Goal: Task Accomplishment & Management: Use online tool/utility

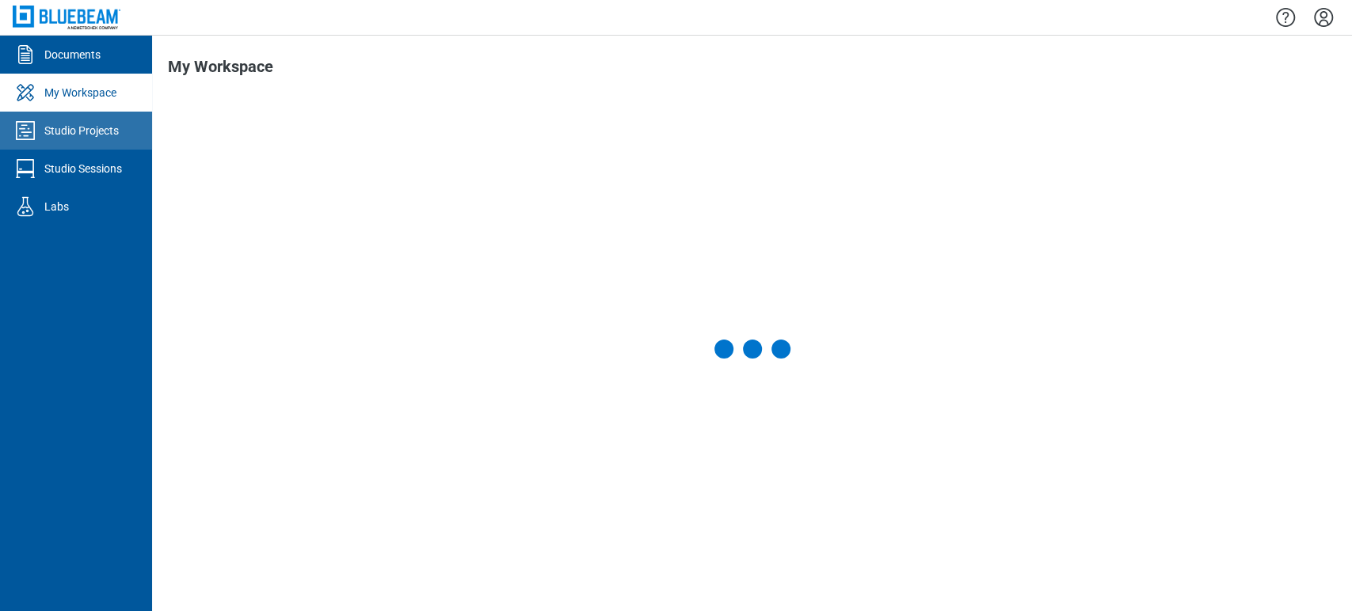
click at [116, 119] on link "Studio Projects" at bounding box center [76, 131] width 152 height 38
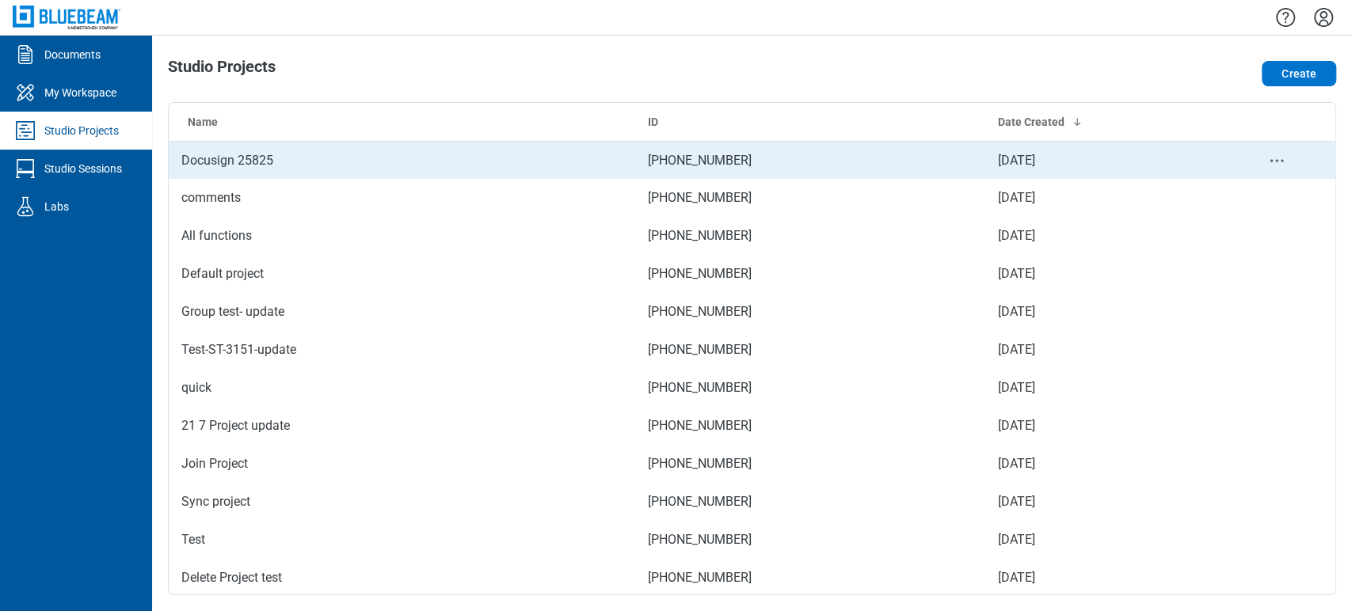
click at [265, 163] on td "Docusign 25825" at bounding box center [402, 160] width 467 height 38
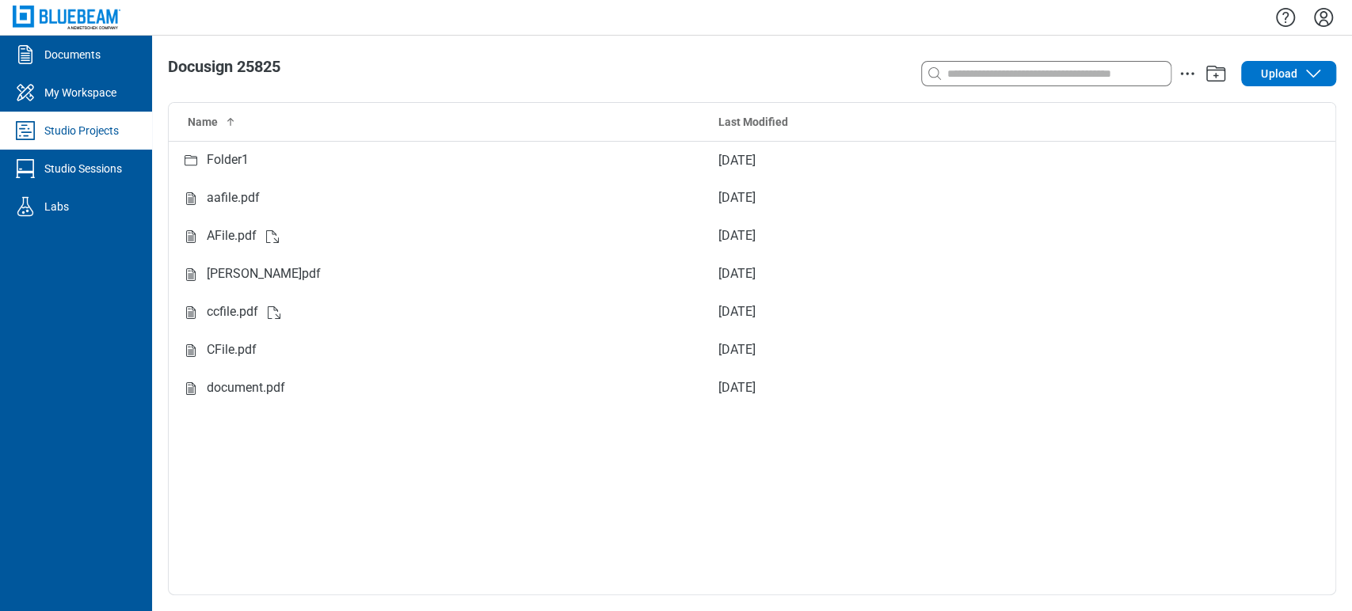
drag, startPoint x: 1045, startPoint y: 2, endPoint x: 847, endPoint y: 24, distance: 200.0
click at [847, 24] on div at bounding box center [752, 17] width 1200 height 35
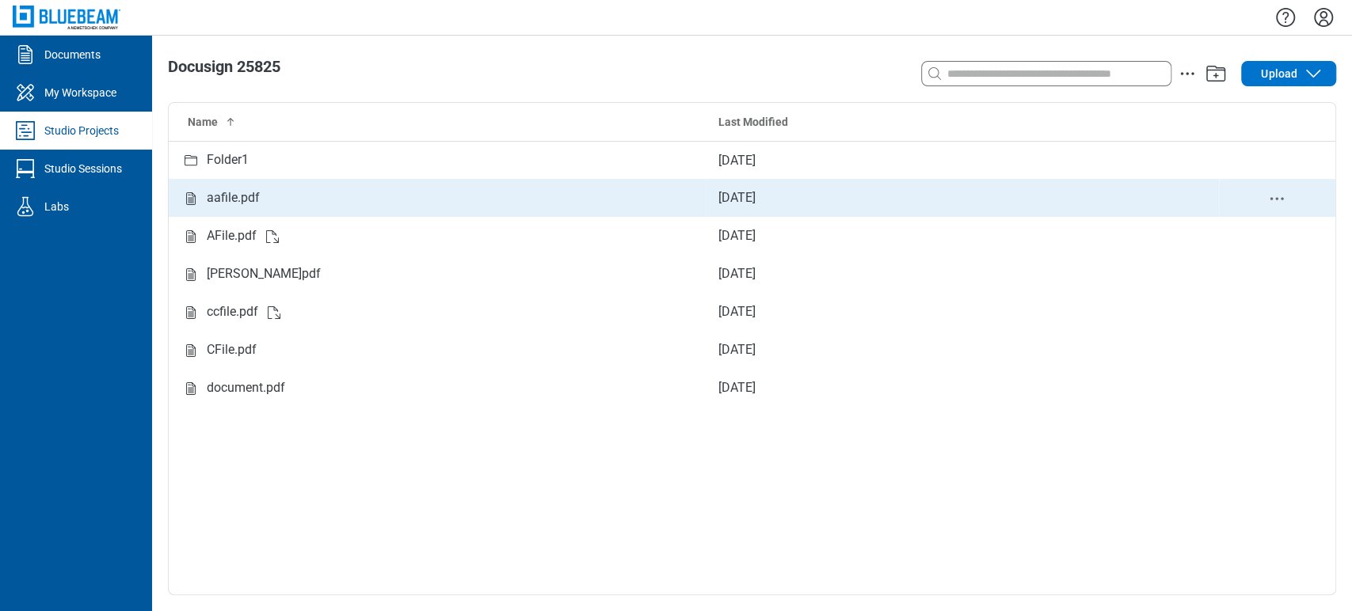
click at [247, 189] on div "aafile.pdf" at bounding box center [233, 199] width 53 height 20
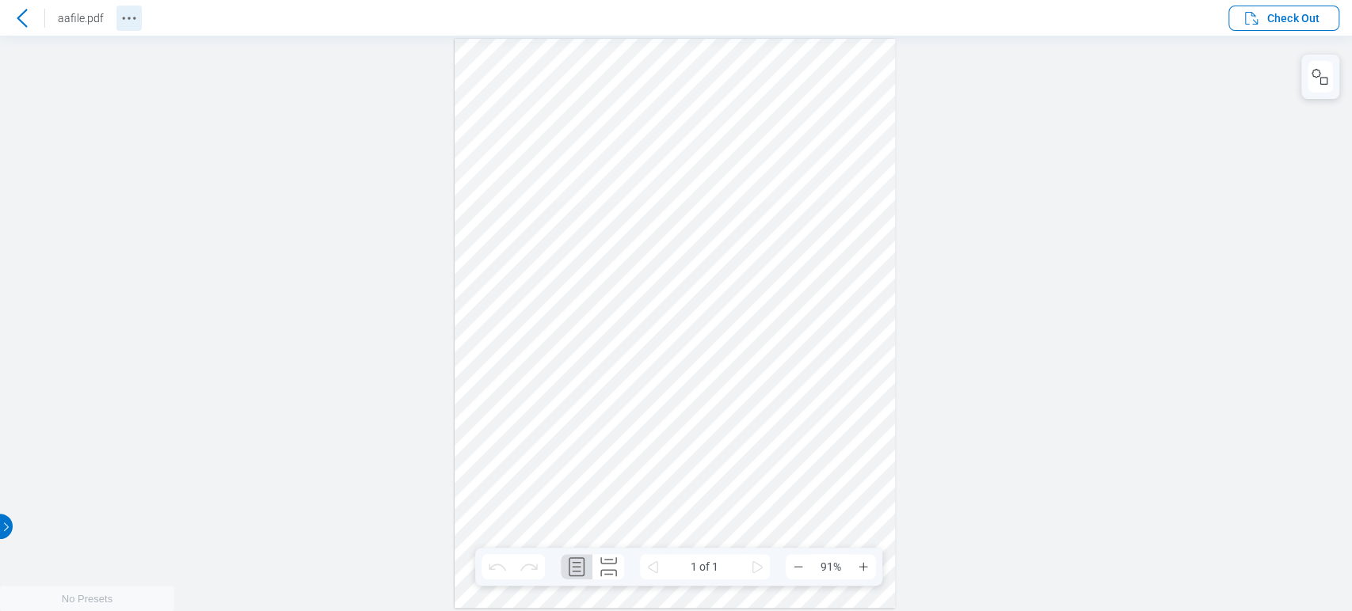
click at [127, 23] on icon "Revision History" at bounding box center [129, 18] width 19 height 19
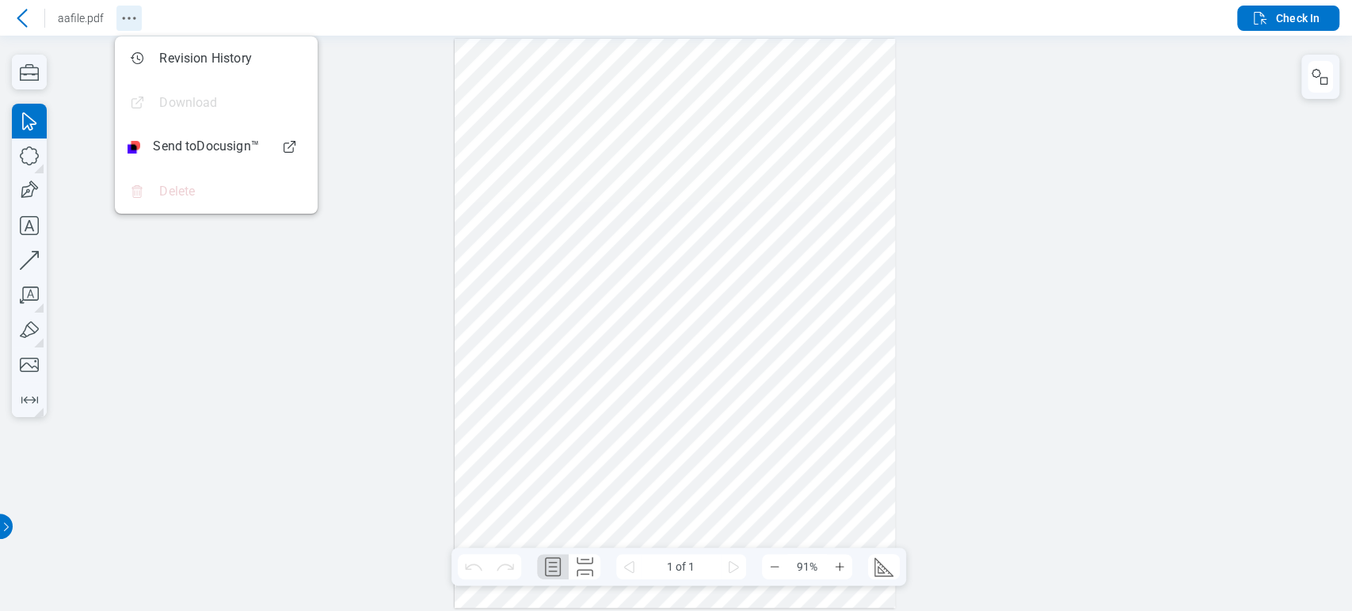
click at [128, 13] on icon "Revision History" at bounding box center [129, 18] width 19 height 19
click at [235, 5] on header "aafile.pdf Check In" at bounding box center [676, 18] width 1352 height 36
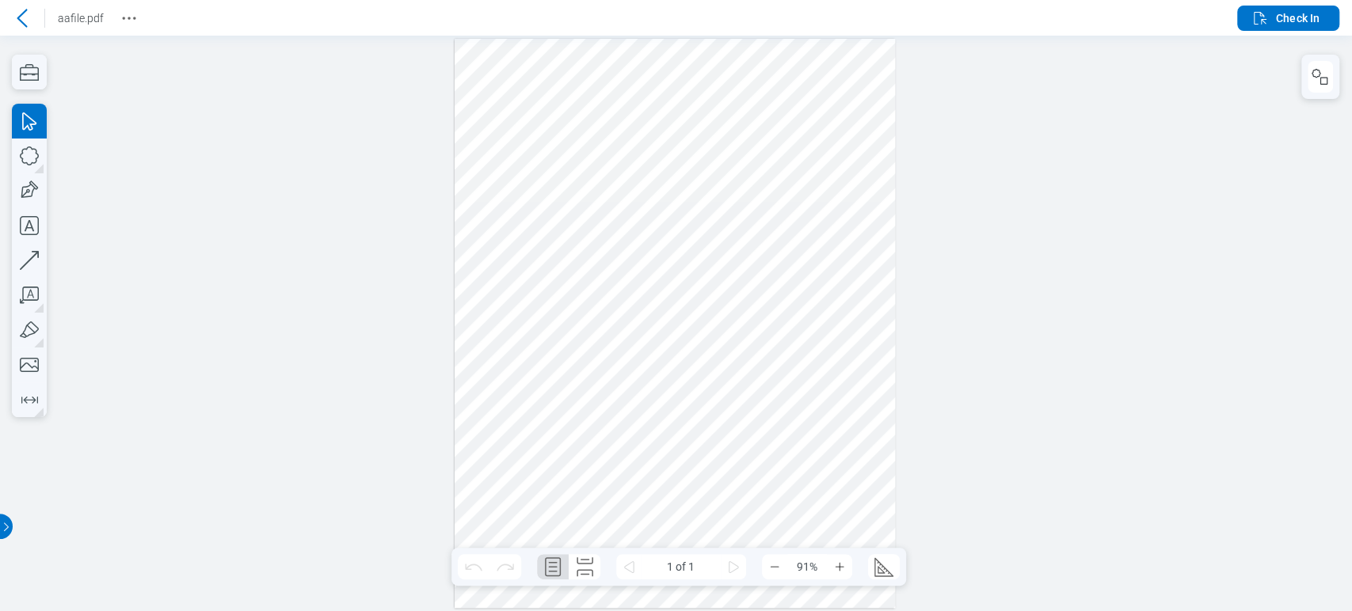
click at [1131, 154] on div at bounding box center [676, 324] width 1352 height 576
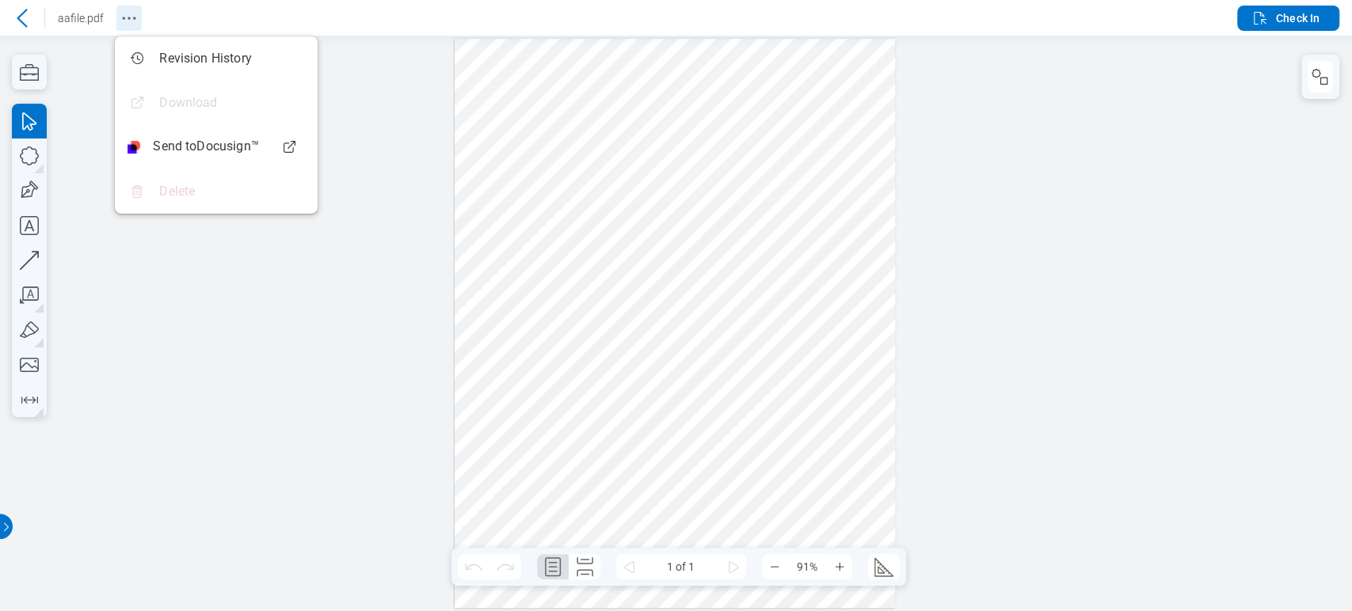
click at [127, 10] on icon "Revision History" at bounding box center [129, 18] width 19 height 19
click at [1148, 73] on div at bounding box center [676, 324] width 1352 height 576
click at [1139, 0] on header "aafile.pdf Check In" at bounding box center [676, 18] width 1352 height 36
click at [126, 9] on icon "Revision History" at bounding box center [129, 18] width 19 height 19
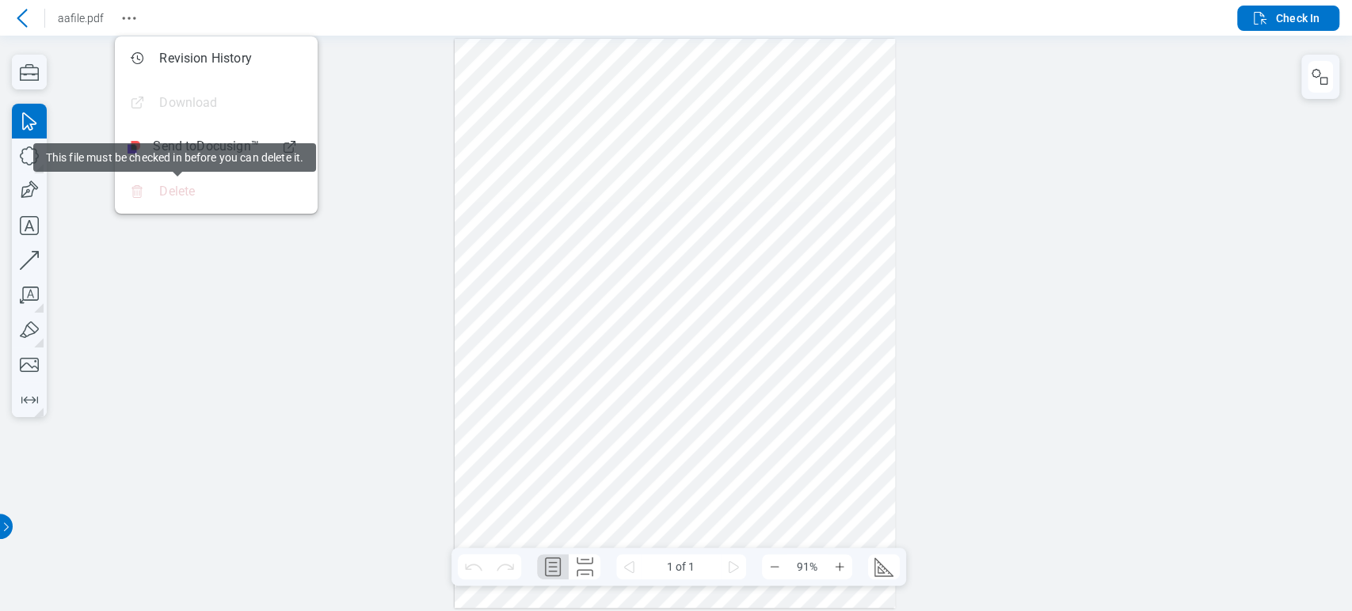
click at [205, 416] on div at bounding box center [676, 324] width 1352 height 576
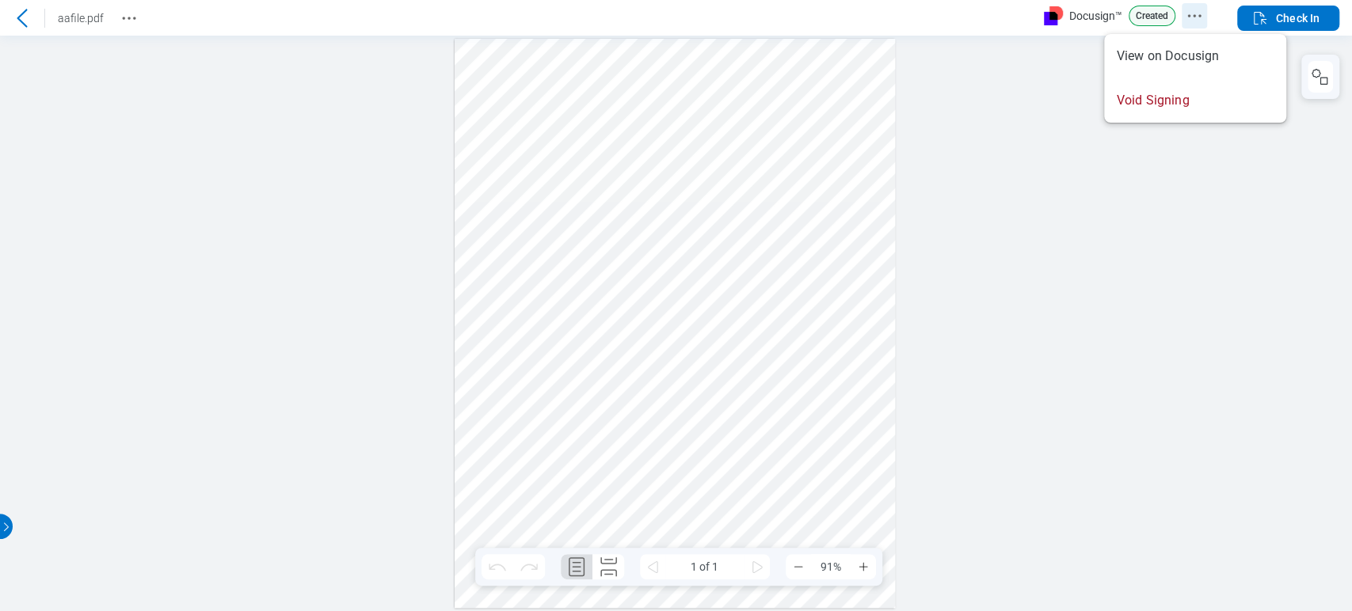
click at [1189, 9] on icon "Docusign Menu" at bounding box center [1194, 15] width 19 height 19
click at [1026, 128] on div at bounding box center [676, 324] width 1352 height 576
click at [1191, 10] on icon "Docusign Menu" at bounding box center [1194, 15] width 19 height 19
click at [1176, 9] on icon "Docusign Menu" at bounding box center [1180, 15] width 19 height 19
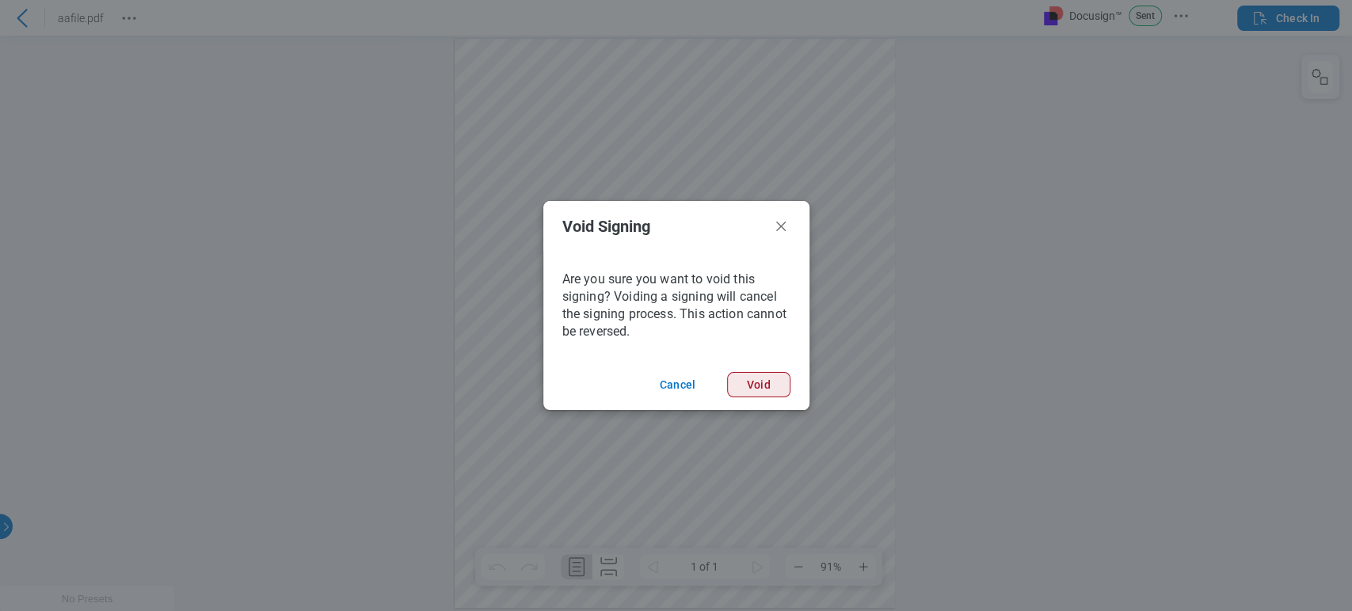
click at [124, 20] on button "Void" at bounding box center [117, 13] width 14 height 14
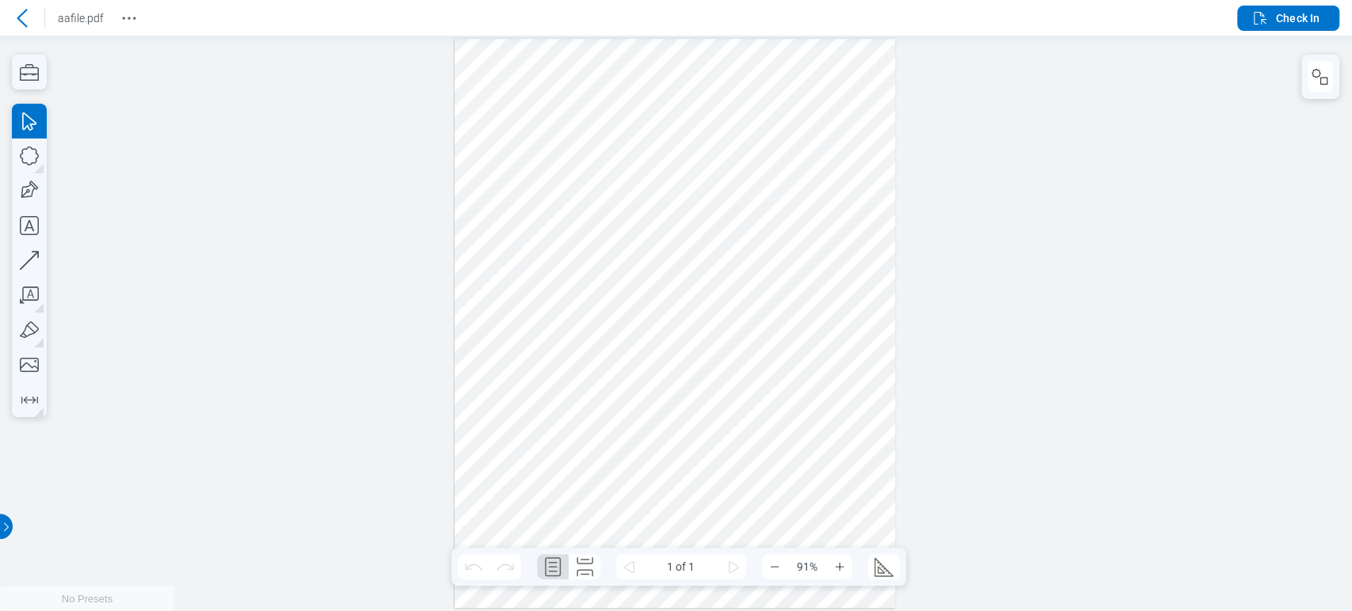
click at [25, 20] on icon at bounding box center [22, 18] width 19 height 19
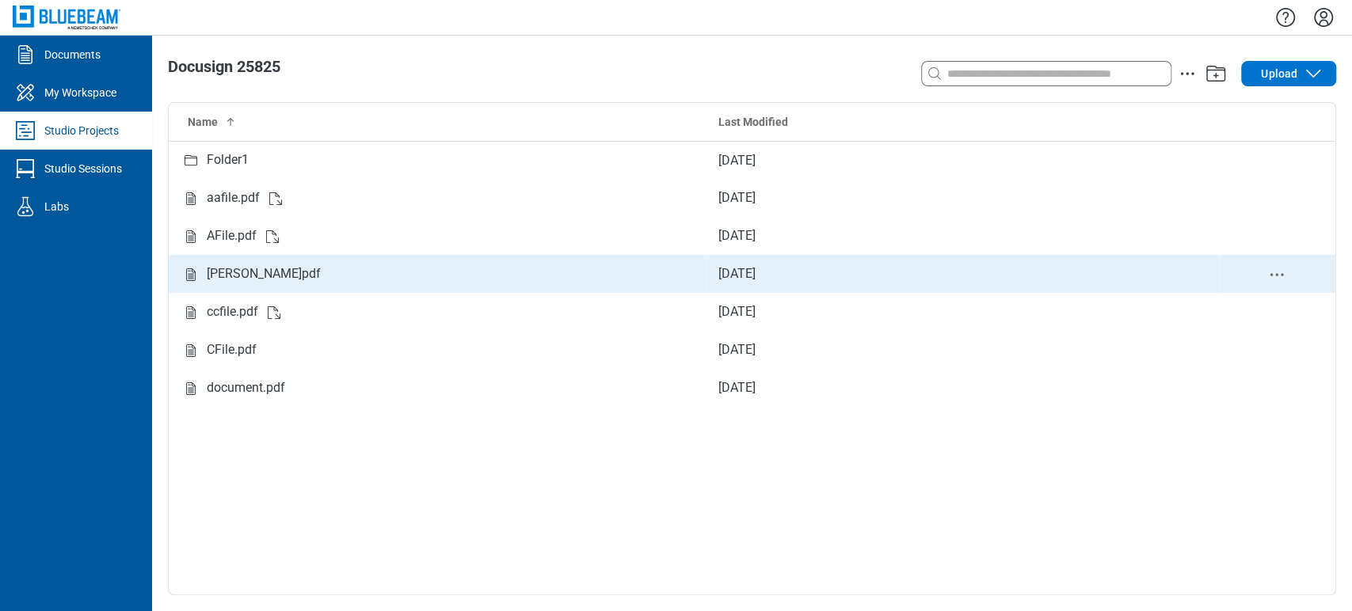
click at [252, 267] on div "[PERSON_NAME]pdf" at bounding box center [264, 275] width 114 height 20
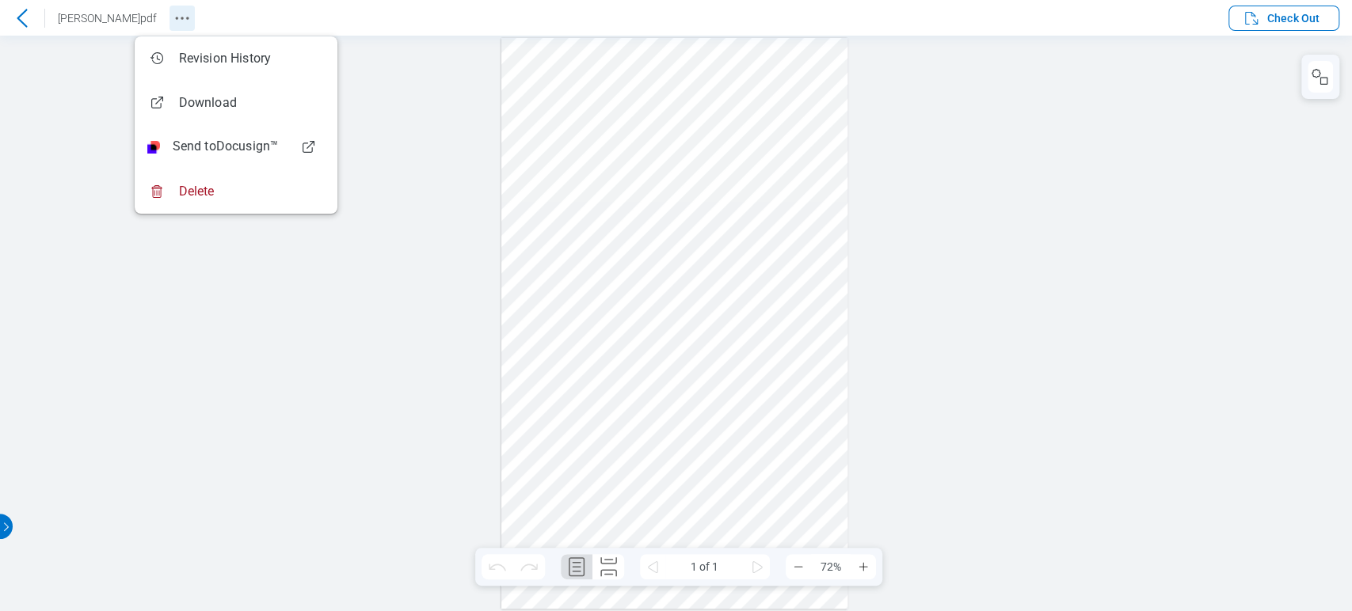
click at [173, 16] on icon "Revision History" at bounding box center [182, 18] width 19 height 19
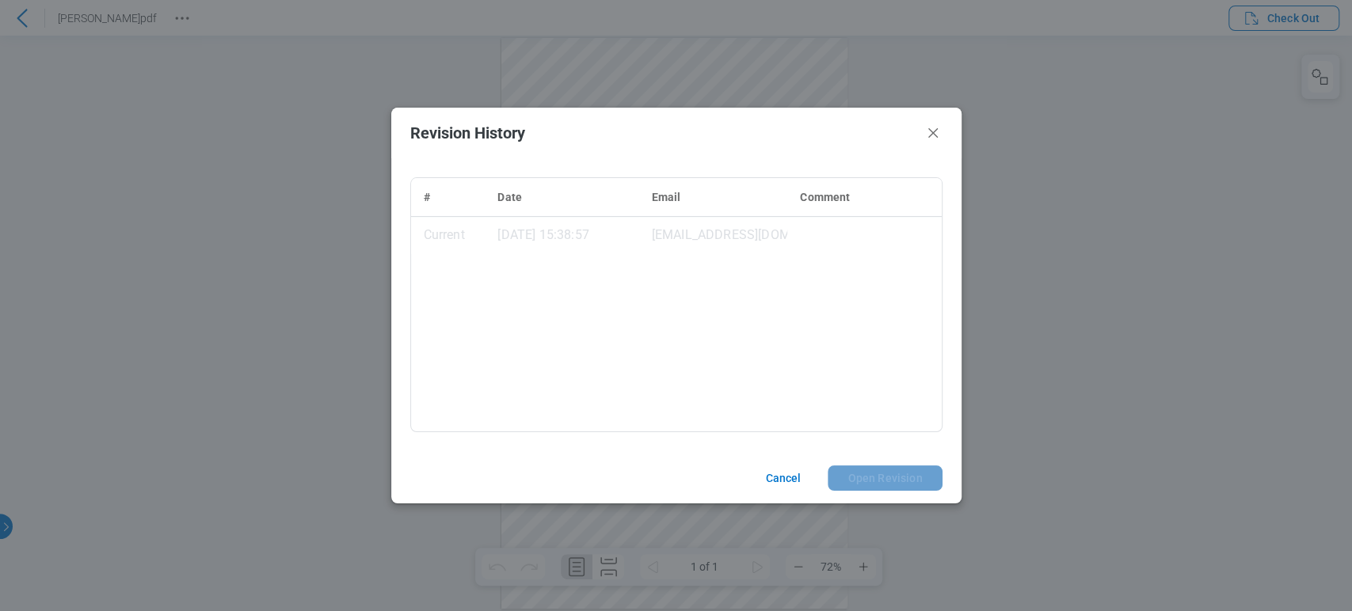
click at [944, 124] on header "Revision History" at bounding box center [676, 133] width 570 height 51
drag, startPoint x: 927, startPoint y: 136, endPoint x: 905, endPoint y: 59, distance: 79.7
click at [927, 136] on icon "Close" at bounding box center [933, 133] width 19 height 19
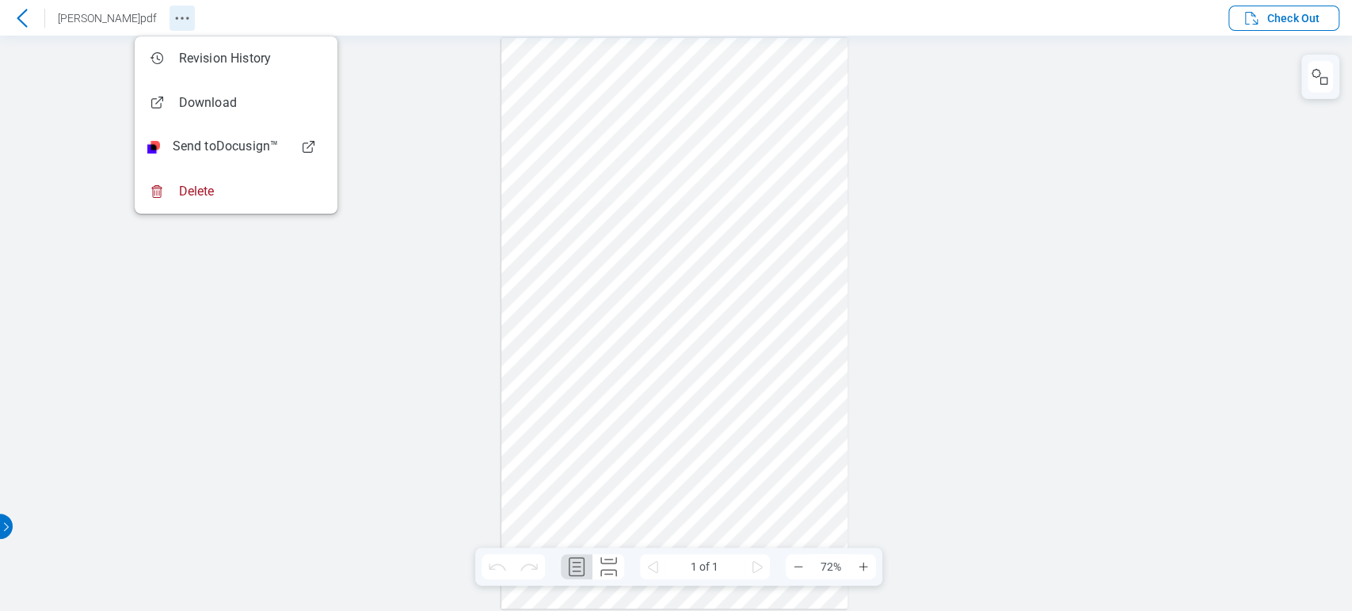
click at [169, 13] on button "Revision History" at bounding box center [181, 18] width 25 height 25
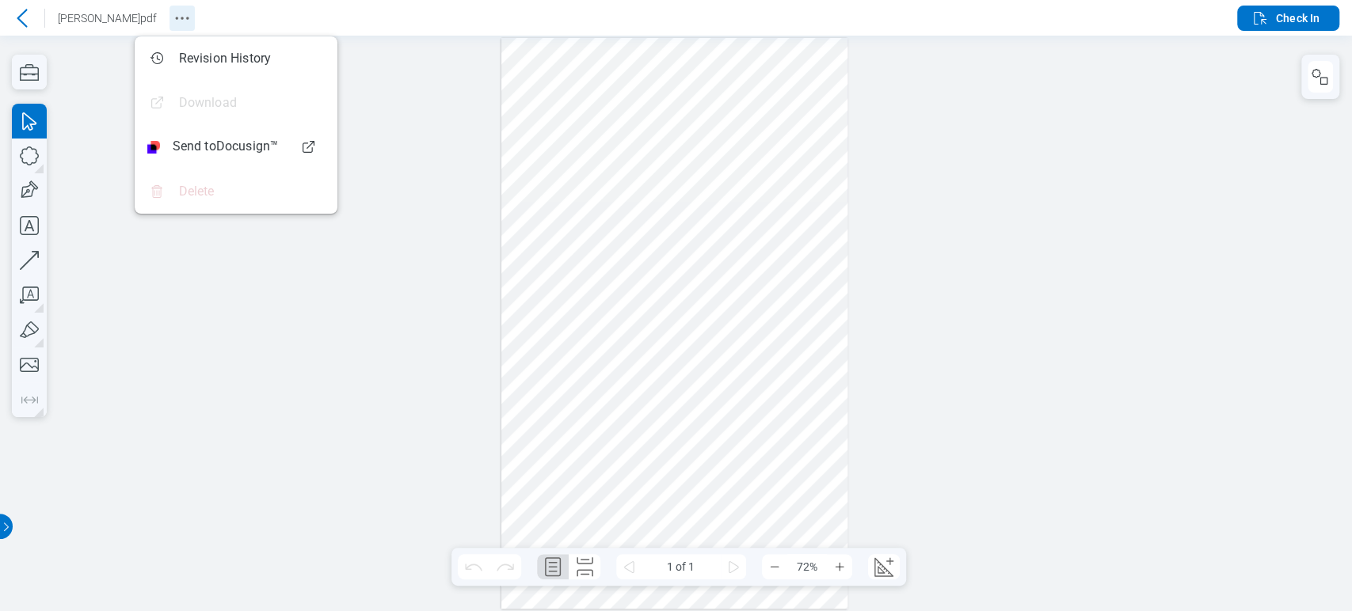
click at [169, 14] on button "Revision History" at bounding box center [181, 18] width 25 height 25
click at [282, 424] on div at bounding box center [676, 324] width 1352 height 576
click at [298, 316] on div at bounding box center [676, 324] width 1352 height 576
click at [1001, 339] on div at bounding box center [676, 324] width 1352 height 576
